Goal: Task Accomplishment & Management: Complete application form

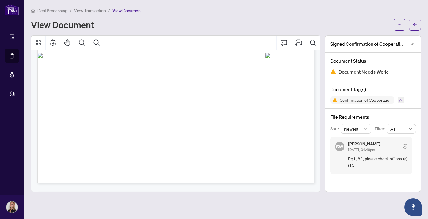
scroll to position [232, 0]
click at [56, 9] on span "Deal Processing" at bounding box center [52, 10] width 30 height 5
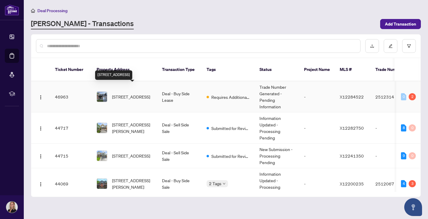
click at [127, 94] on span "[STREET_ADDRESS]" at bounding box center [131, 97] width 38 height 7
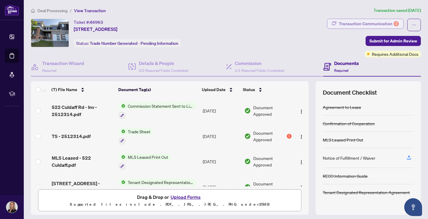
click at [381, 25] on div "Transaction Communication 2" at bounding box center [369, 24] width 60 height 10
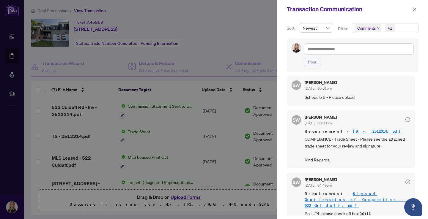
scroll to position [3, 0]
click at [352, 132] on link "TS - 2512314.pdf" at bounding box center [377, 132] width 51 height 5
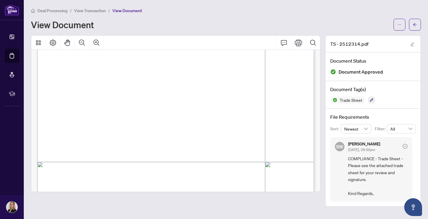
scroll to position [124, 0]
click at [398, 25] on icon "ellipsis" at bounding box center [399, 25] width 4 height 4
click at [375, 38] on span "Download" at bounding box center [377, 37] width 45 height 7
click at [91, 9] on span "View Transaction" at bounding box center [90, 10] width 32 height 5
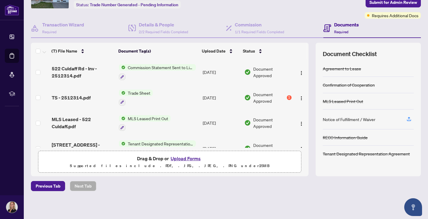
scroll to position [38, 0]
click at [184, 159] on button "Upload Forms" at bounding box center [186, 159] width 34 height 8
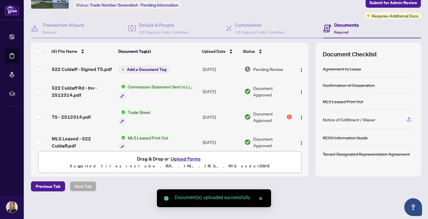
click at [145, 71] on span "Add a Document Tag" at bounding box center [147, 69] width 40 height 4
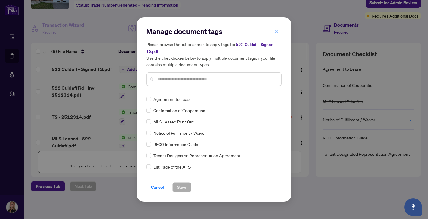
click at [202, 79] on input "text" at bounding box center [216, 79] width 119 height 7
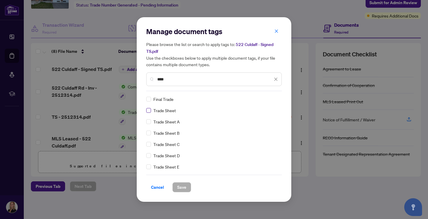
type input "****"
click at [148, 112] on span at bounding box center [148, 110] width 5 height 5
click at [184, 187] on span "Save" at bounding box center [181, 188] width 9 height 10
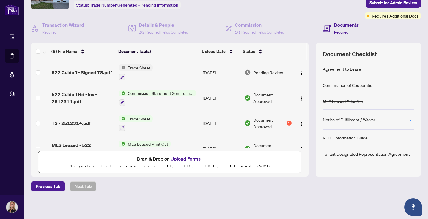
click at [181, 161] on button "Upload Forms" at bounding box center [186, 159] width 34 height 8
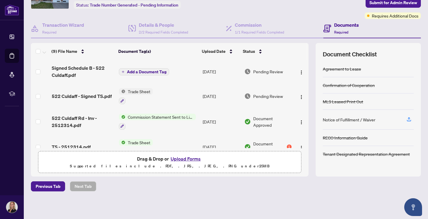
click at [140, 73] on span "Add a Document Tag" at bounding box center [147, 72] width 40 height 4
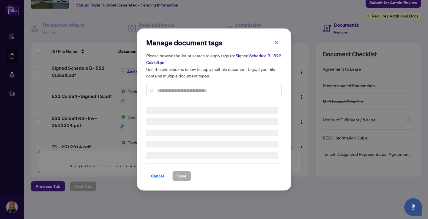
click at [192, 92] on input "text" at bounding box center [216, 90] width 119 height 7
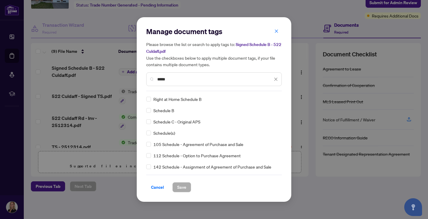
type input "*****"
click at [184, 188] on span "Save" at bounding box center [181, 188] width 9 height 10
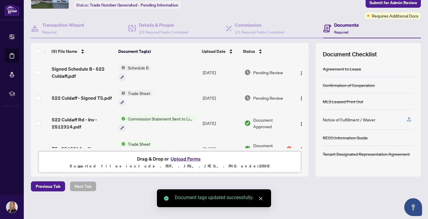
click at [191, 157] on button "Upload Forms" at bounding box center [186, 159] width 34 height 8
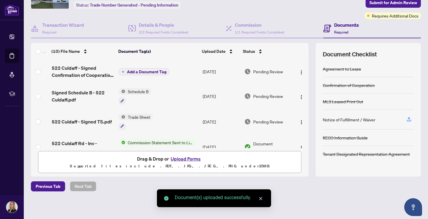
click at [154, 75] on button "Add a Document Tag" at bounding box center [144, 71] width 50 height 7
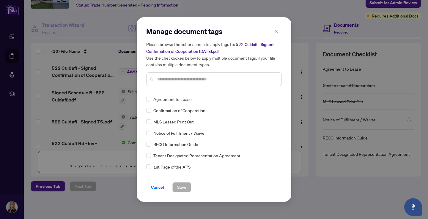
click at [187, 81] on input "text" at bounding box center [216, 79] width 119 height 7
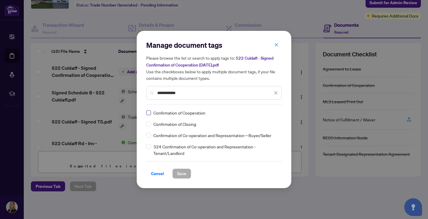
type input "**********"
click at [149, 115] on label at bounding box center [148, 113] width 5 height 7
click at [184, 174] on span "Save" at bounding box center [181, 174] width 9 height 10
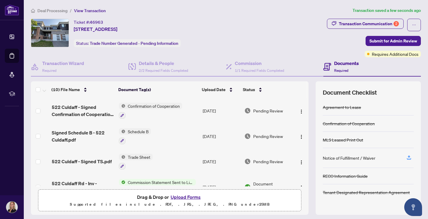
scroll to position [0, 0]
click at [379, 25] on div "Transaction Communication 2" at bounding box center [369, 24] width 60 height 10
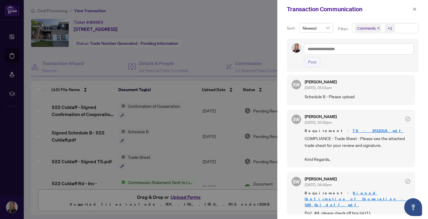
scroll to position [1, 0]
click at [244, 43] on div at bounding box center [214, 109] width 428 height 219
click at [416, 8] on icon "close" at bounding box center [414, 8] width 3 height 3
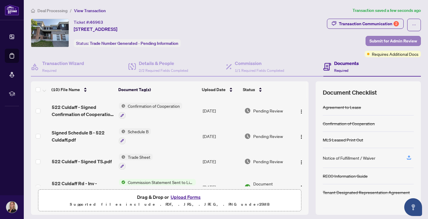
click at [397, 41] on span "Submit for Admin Review" at bounding box center [393, 41] width 48 height 10
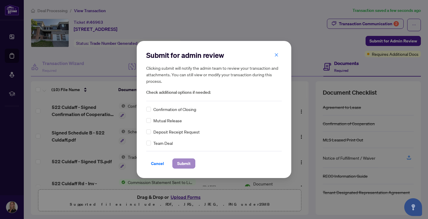
click at [187, 162] on span "Submit" at bounding box center [183, 164] width 13 height 10
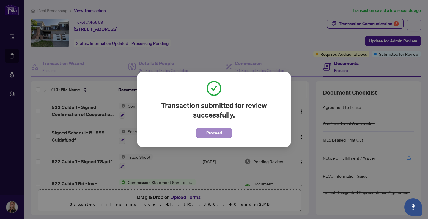
click at [217, 135] on span "Proceed" at bounding box center [214, 133] width 16 height 10
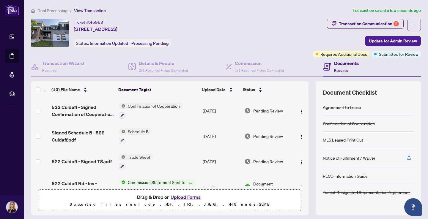
click at [52, 13] on li "Deal Processing" at bounding box center [49, 10] width 37 height 7
click at [51, 11] on span "Deal Processing" at bounding box center [52, 10] width 30 height 5
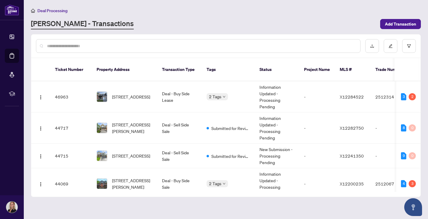
click at [346, 11] on div "Deal Processing" at bounding box center [226, 10] width 390 height 7
